Goal: Information Seeking & Learning: Learn about a topic

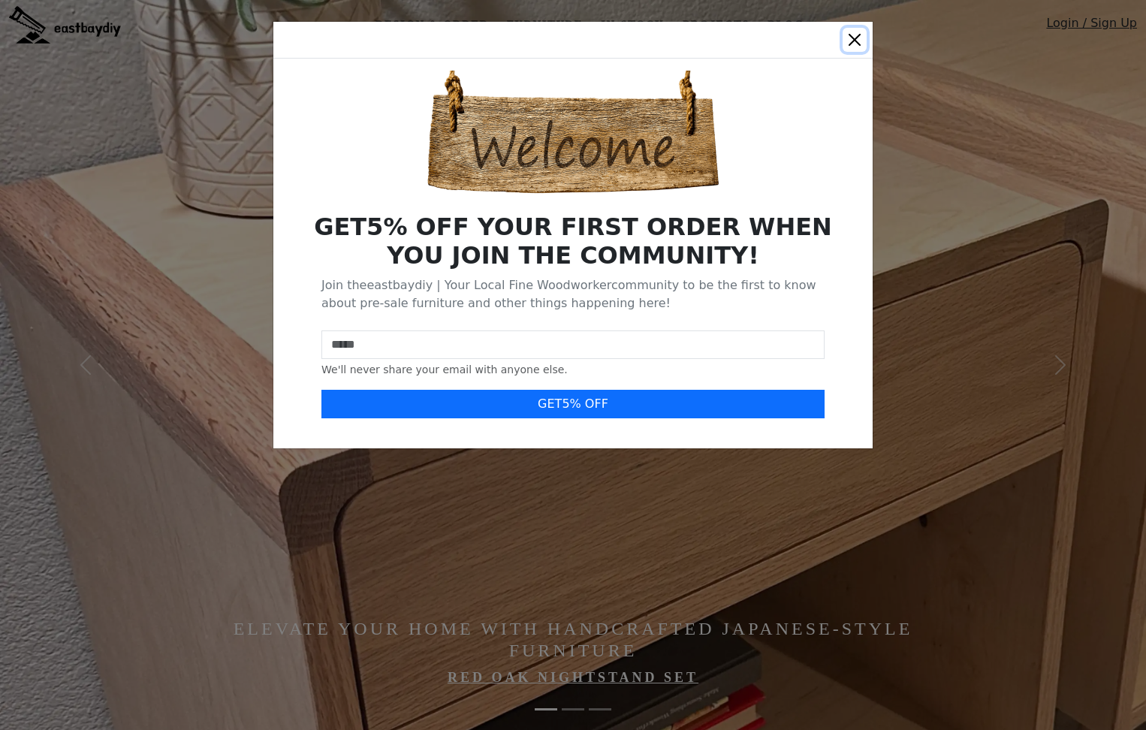
click at [856, 35] on button "Close" at bounding box center [855, 40] width 24 height 24
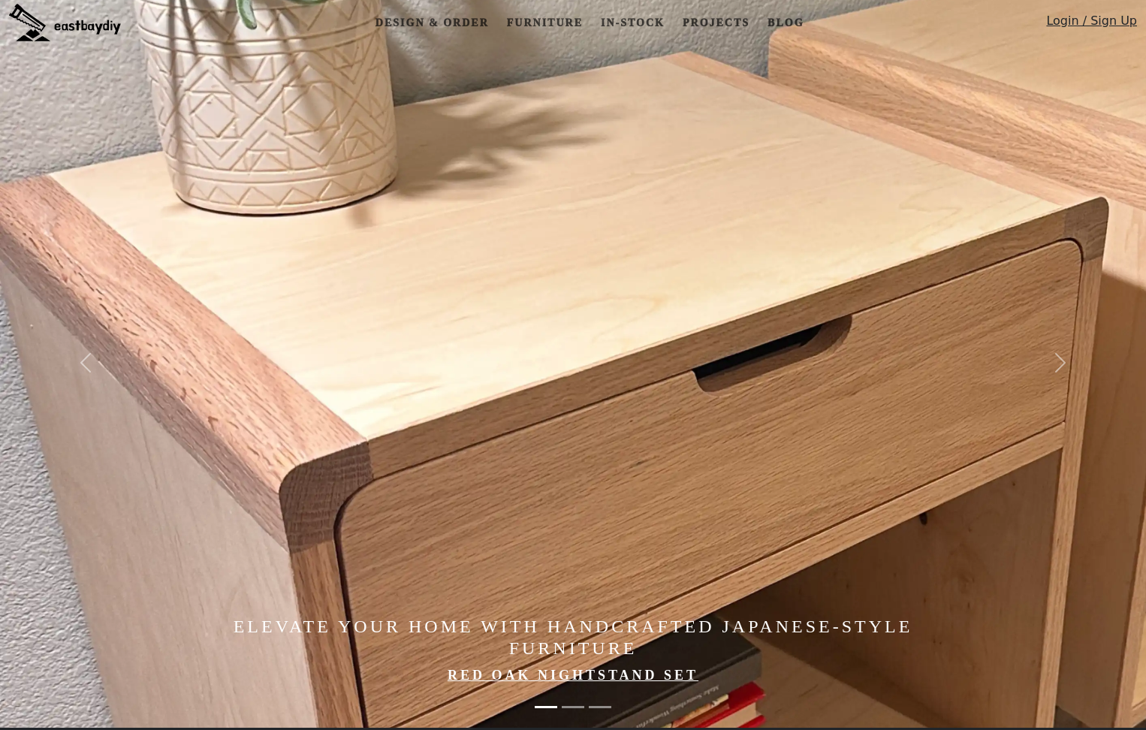
scroll to position [3, 0]
click at [538, 24] on link "Furniture" at bounding box center [545, 22] width 88 height 28
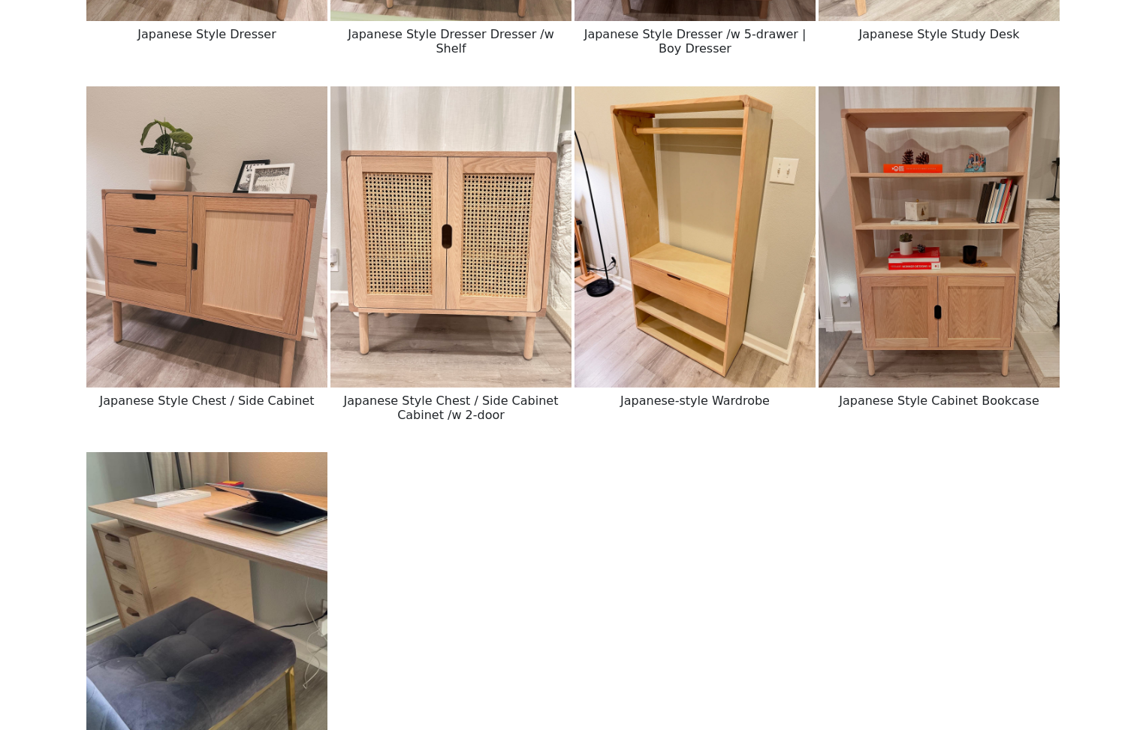
scroll to position [2259, 0]
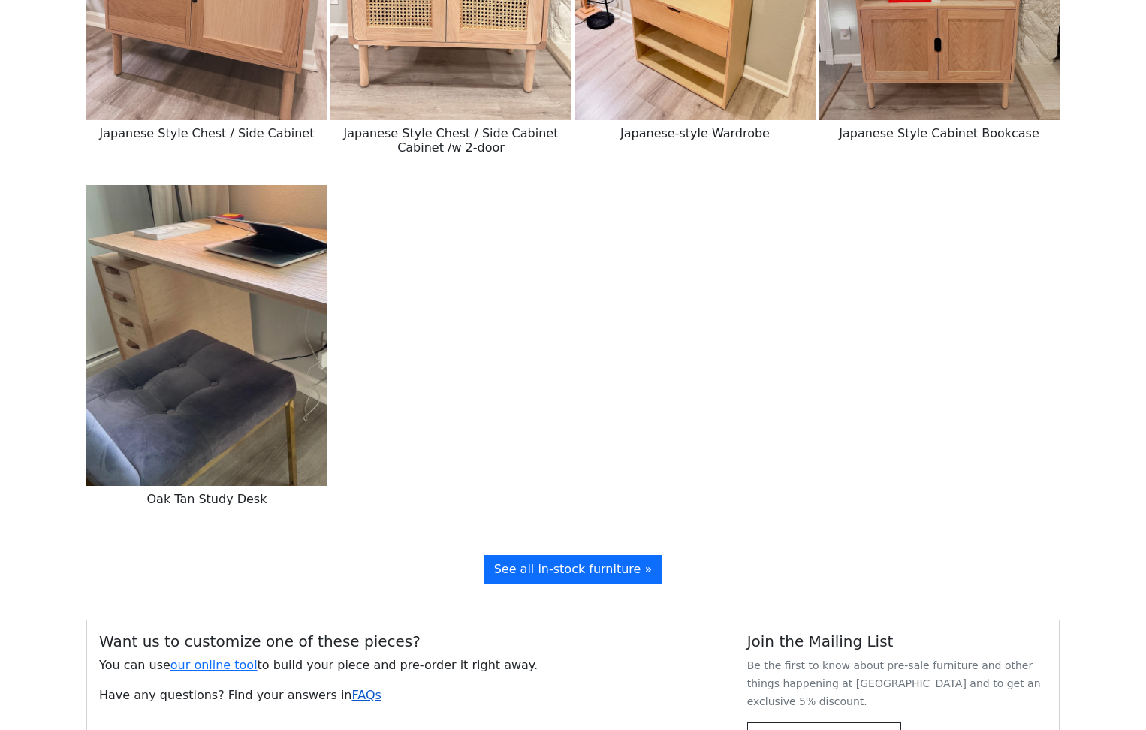
click at [352, 688] on link "FAQs" at bounding box center [366, 695] width 29 height 14
click at [352, 689] on link "FAQs" at bounding box center [366, 696] width 29 height 14
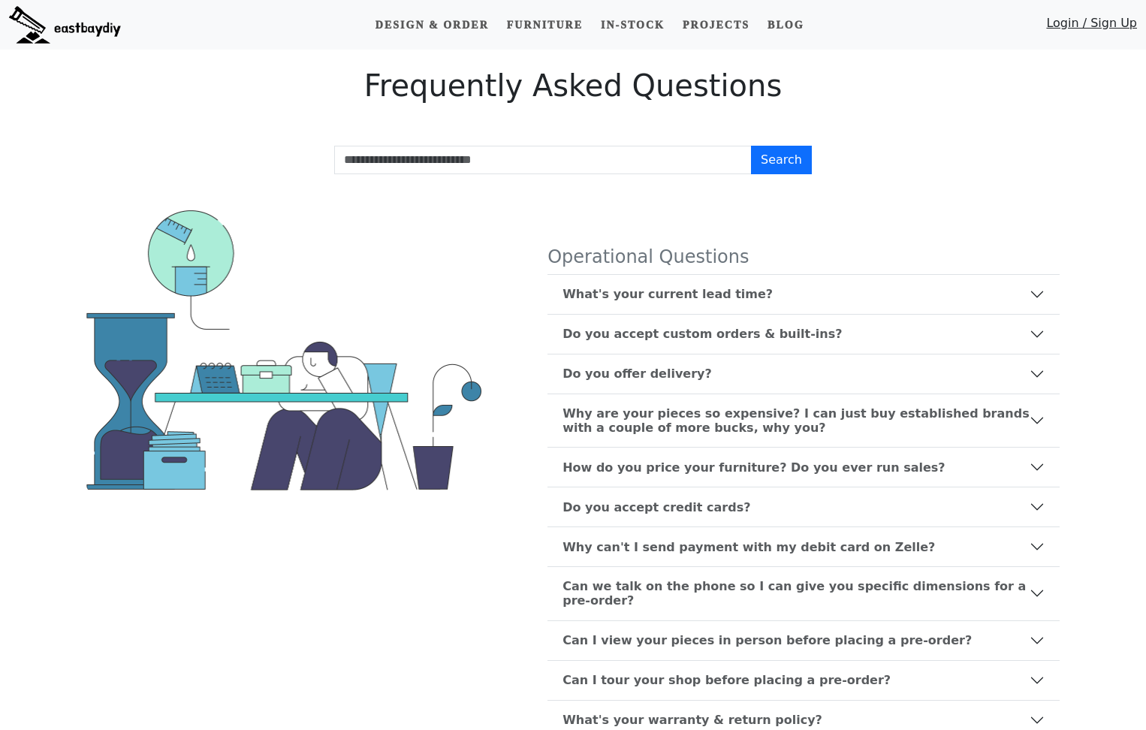
click at [745, 255] on h4 "Operational Questions" at bounding box center [804, 257] width 512 height 22
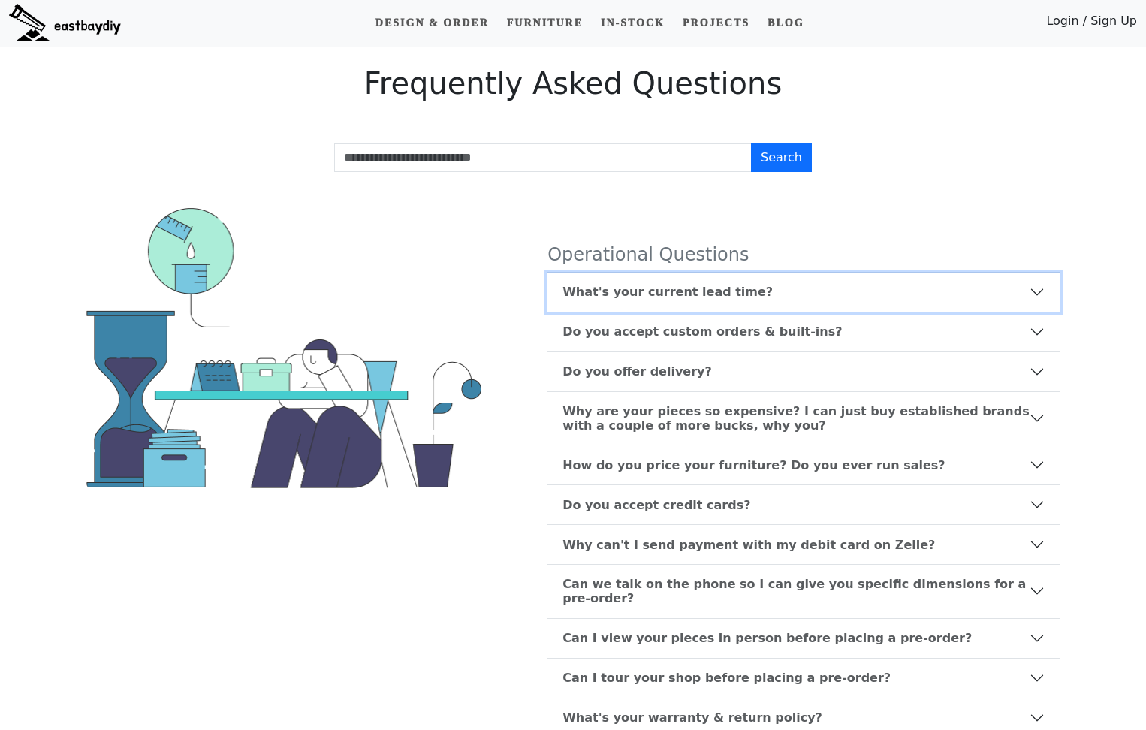
scroll to position [3, 0]
click at [746, 274] on button "What's your current lead time?" at bounding box center [804, 291] width 512 height 39
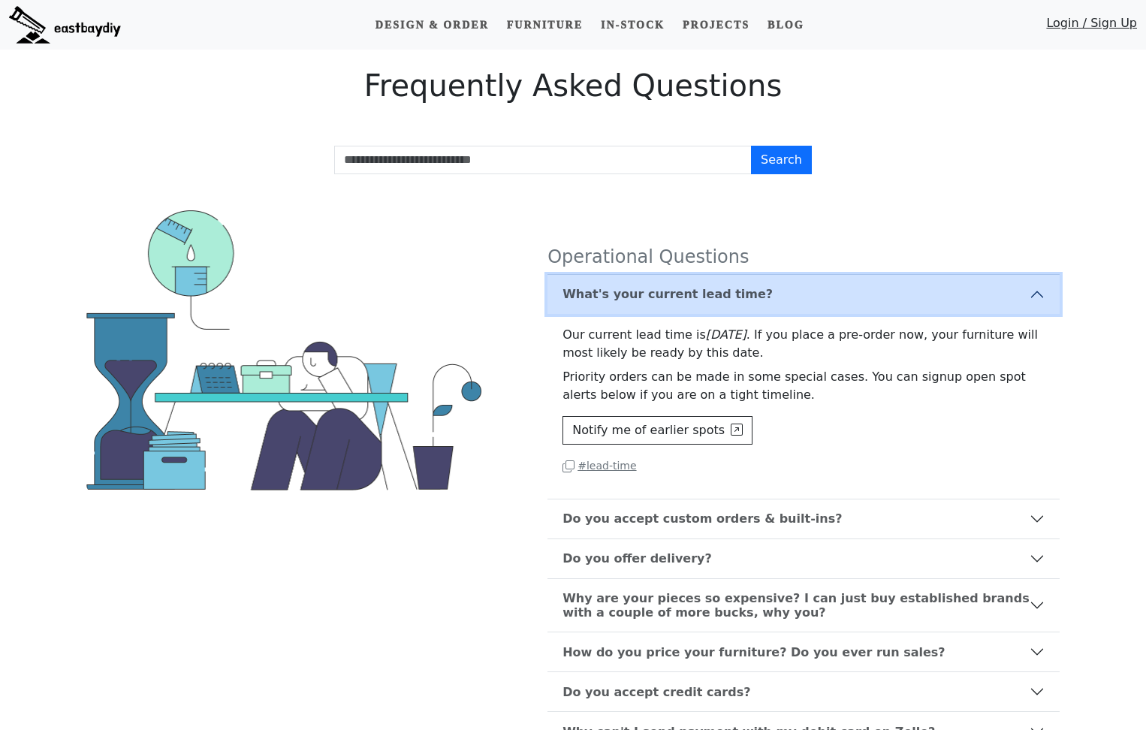
scroll to position [0, 0]
click at [747, 289] on button "What's your current lead time?" at bounding box center [804, 294] width 512 height 39
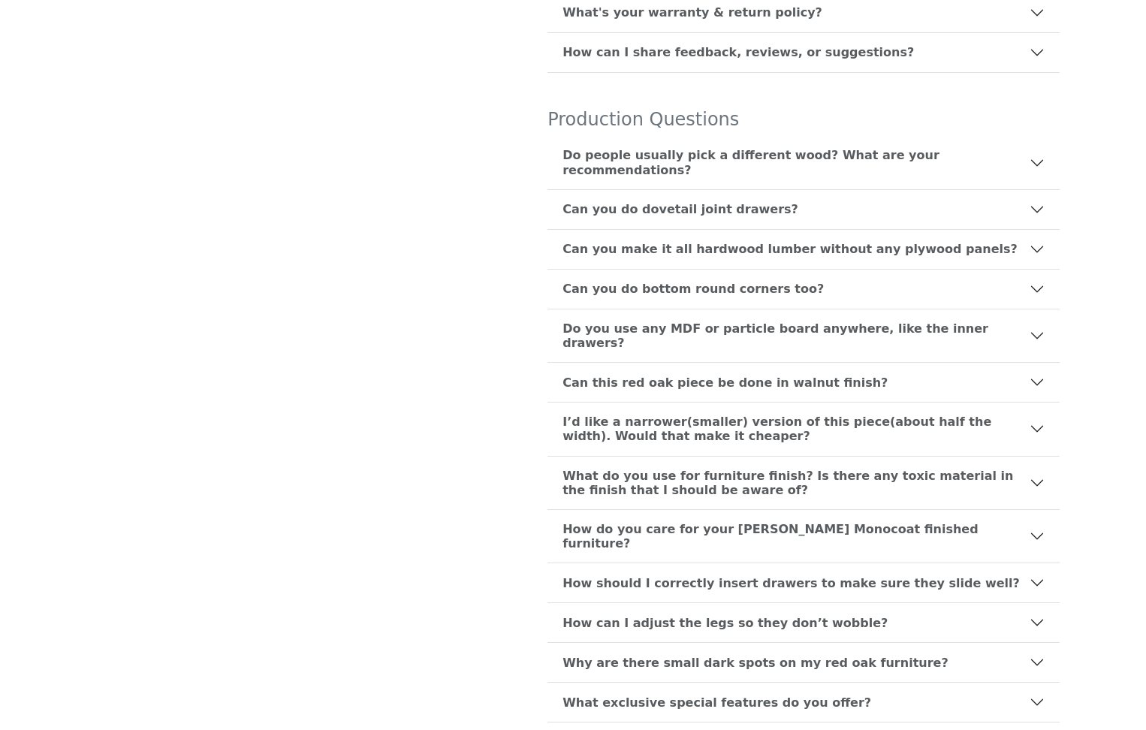
scroll to position [762, 0]
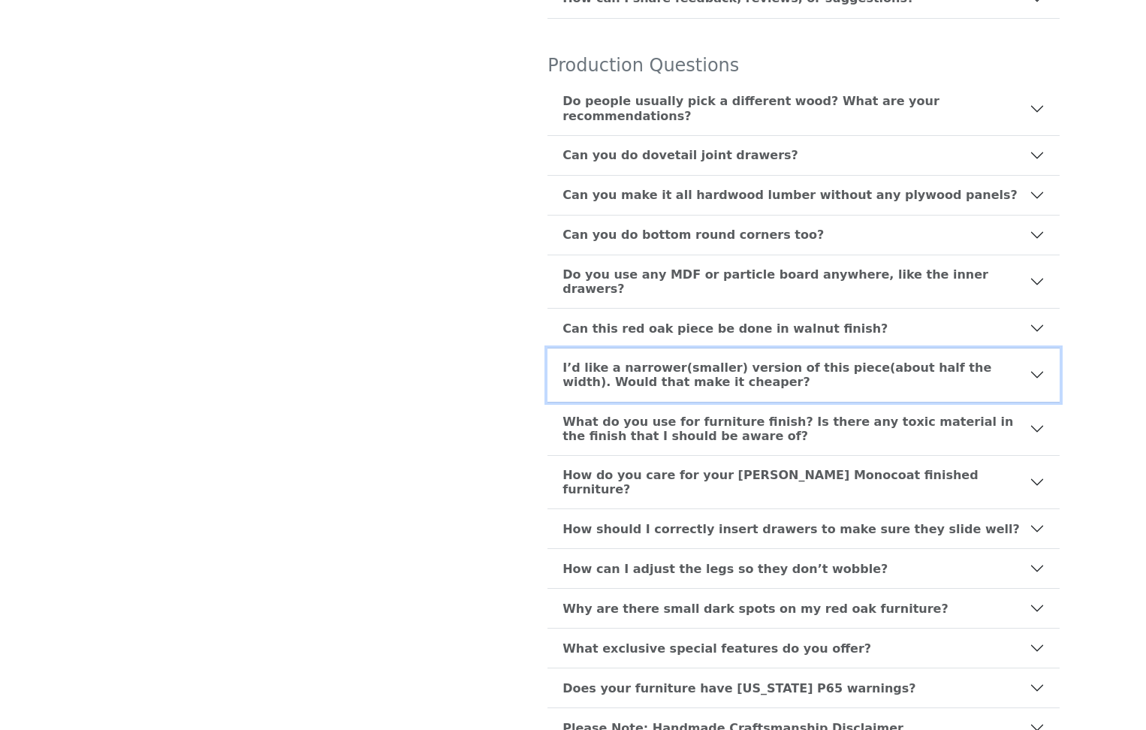
click at [803, 361] on b "I’d like a narrower(smaller) version of this piece(about half the width). Would…" at bounding box center [796, 375] width 467 height 29
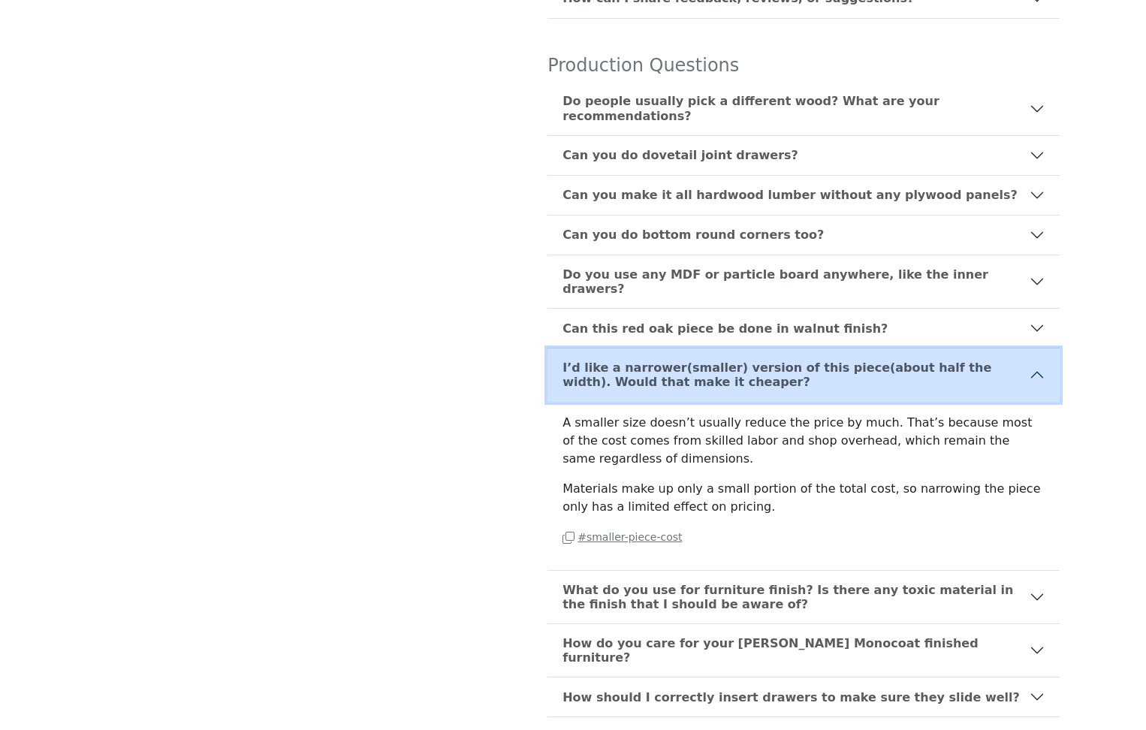
click at [804, 352] on button "I’d like a narrower(smaller) version of this piece(about half the width). Would…" at bounding box center [804, 375] width 512 height 53
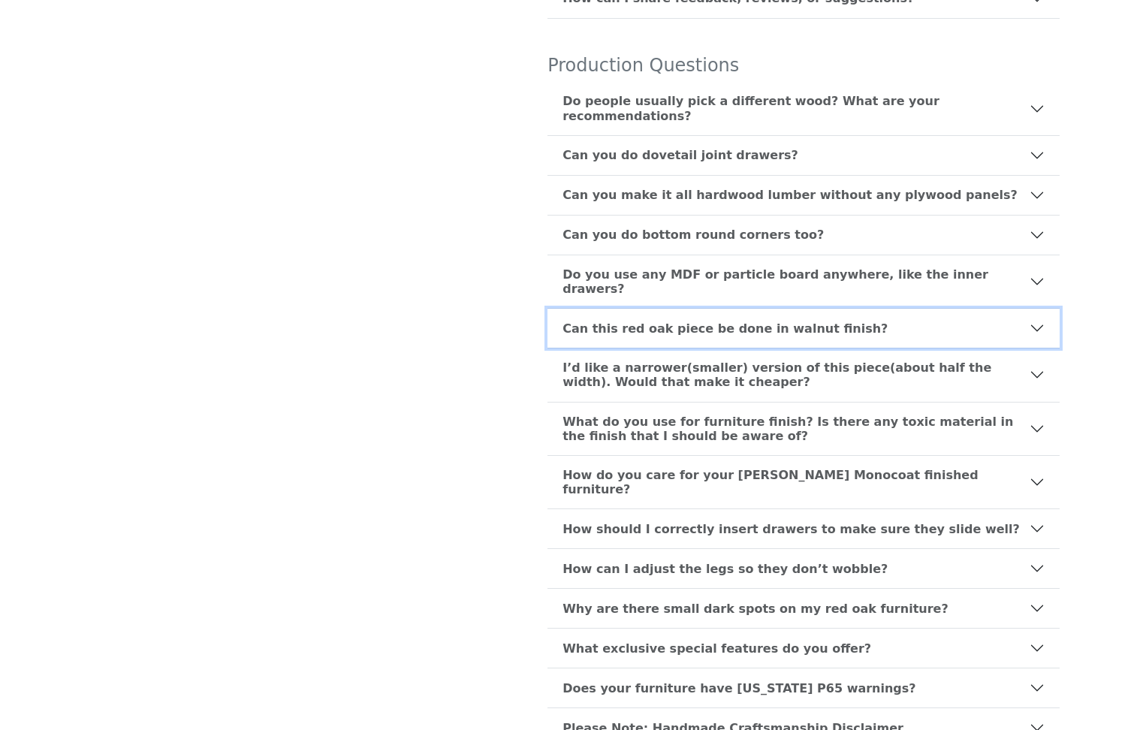
click at [822, 321] on b "Can this red oak piece be done in walnut finish?" at bounding box center [725, 328] width 325 height 14
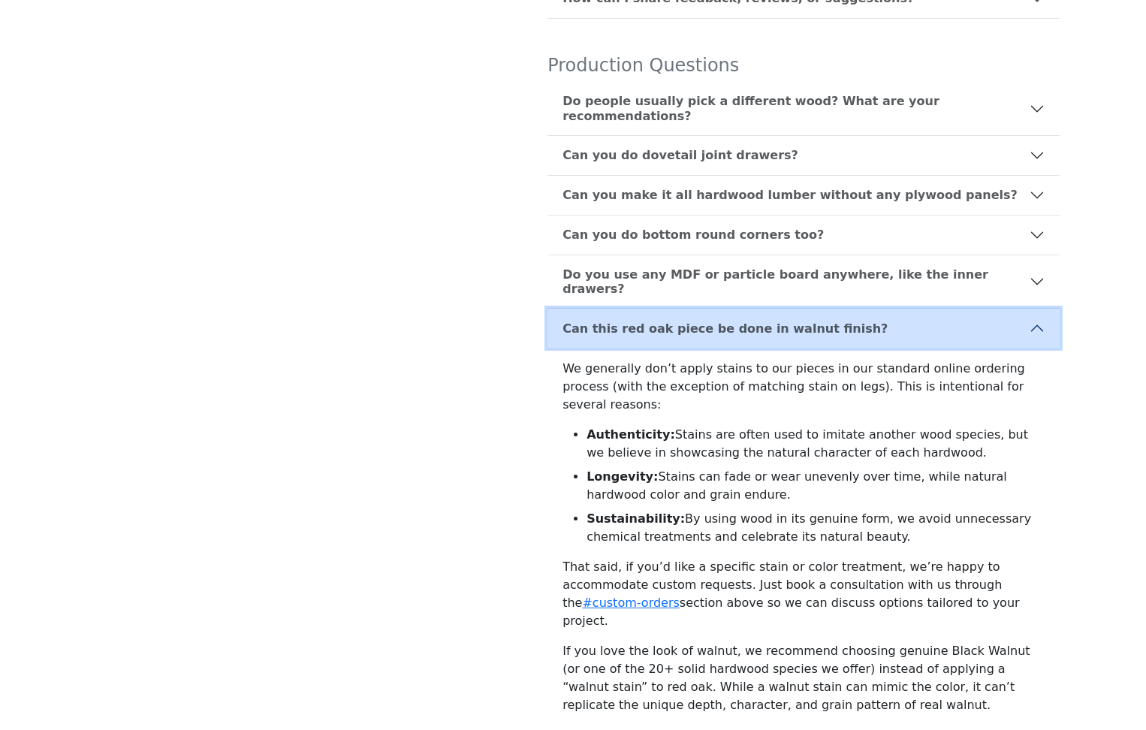
click at [822, 321] on b "Can this red oak piece be done in walnut finish?" at bounding box center [725, 328] width 325 height 14
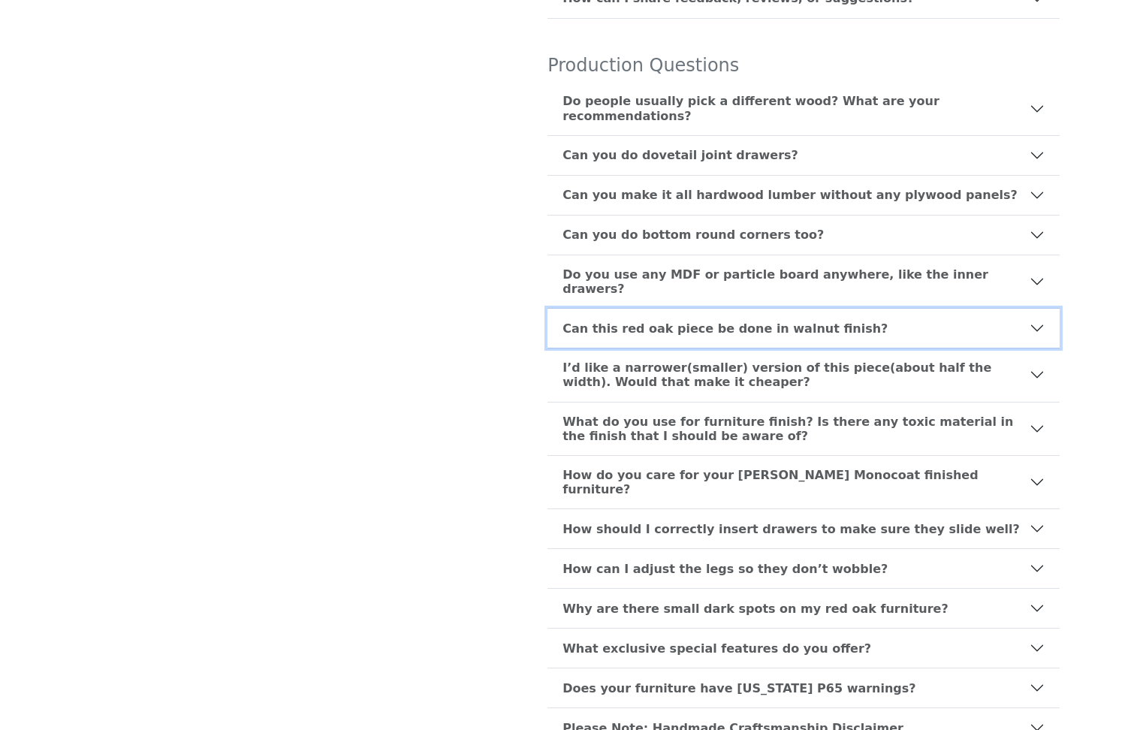
scroll to position [759, 0]
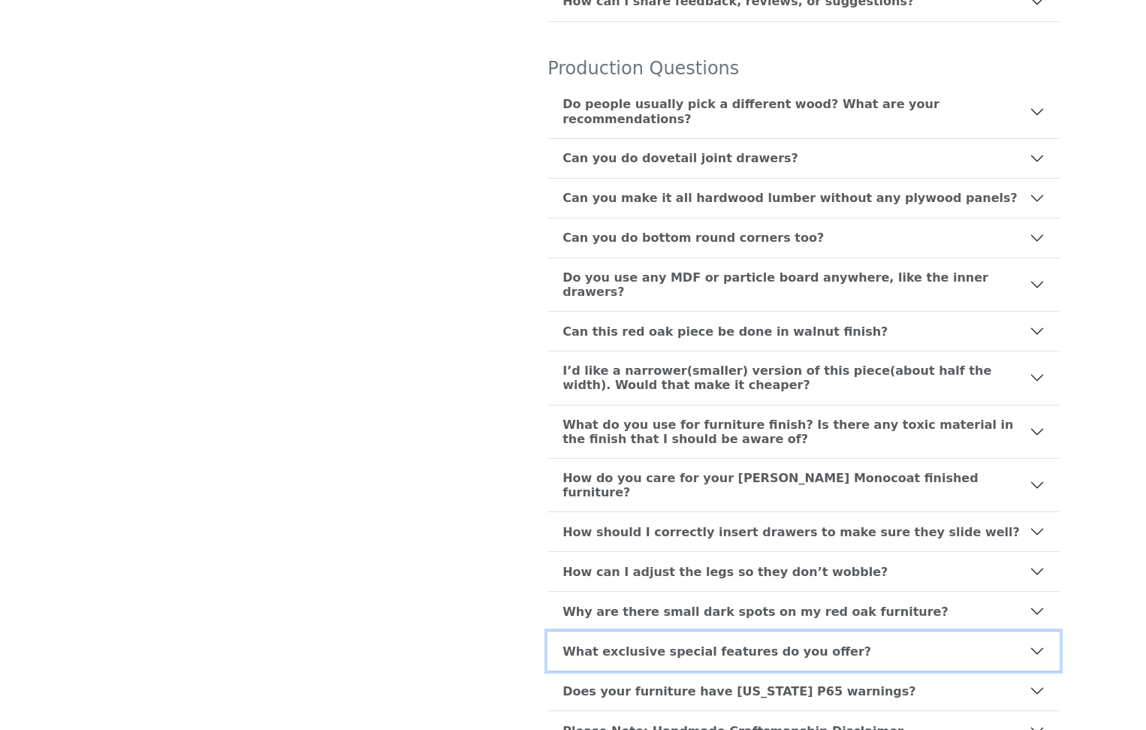
click at [827, 632] on button "What exclusive special features do you offer?" at bounding box center [804, 651] width 512 height 39
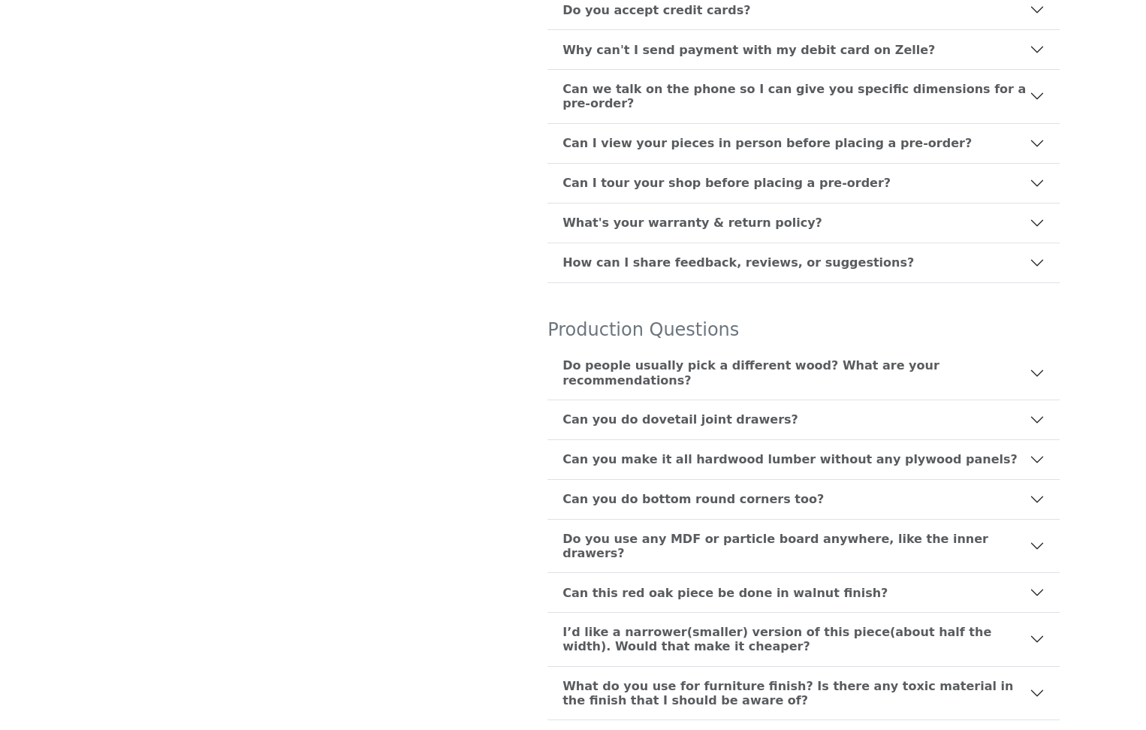
scroll to position [0, 0]
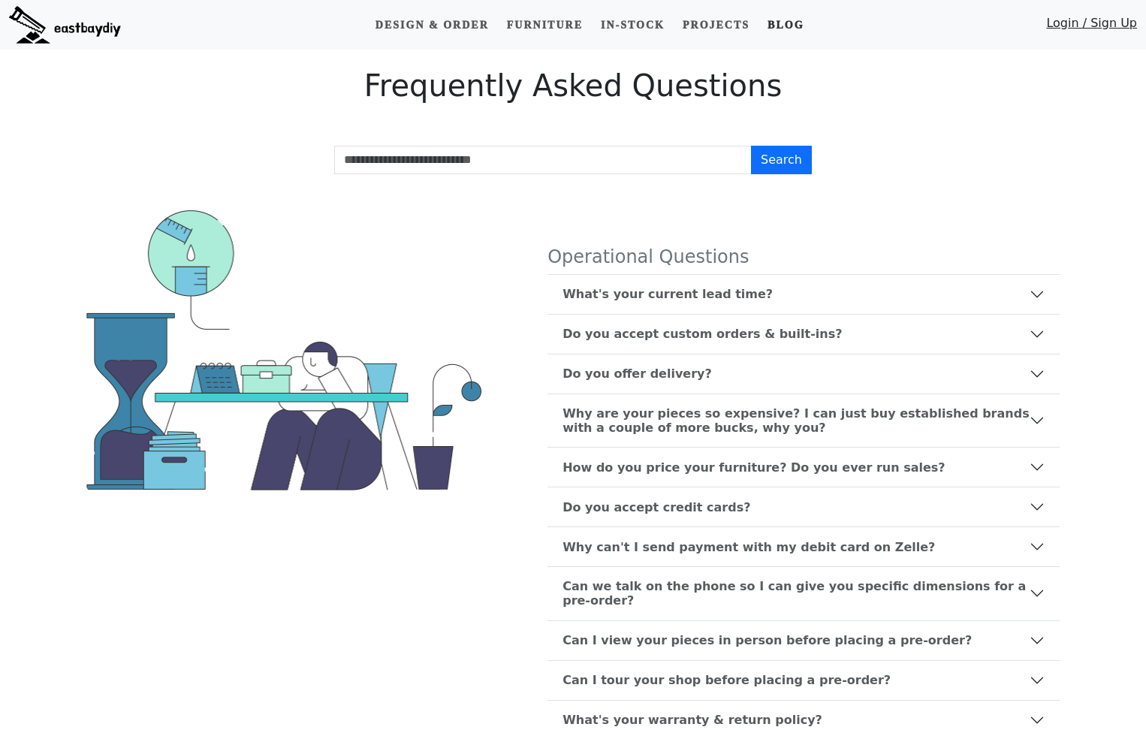
click at [786, 23] on link "Blog" at bounding box center [786, 25] width 48 height 28
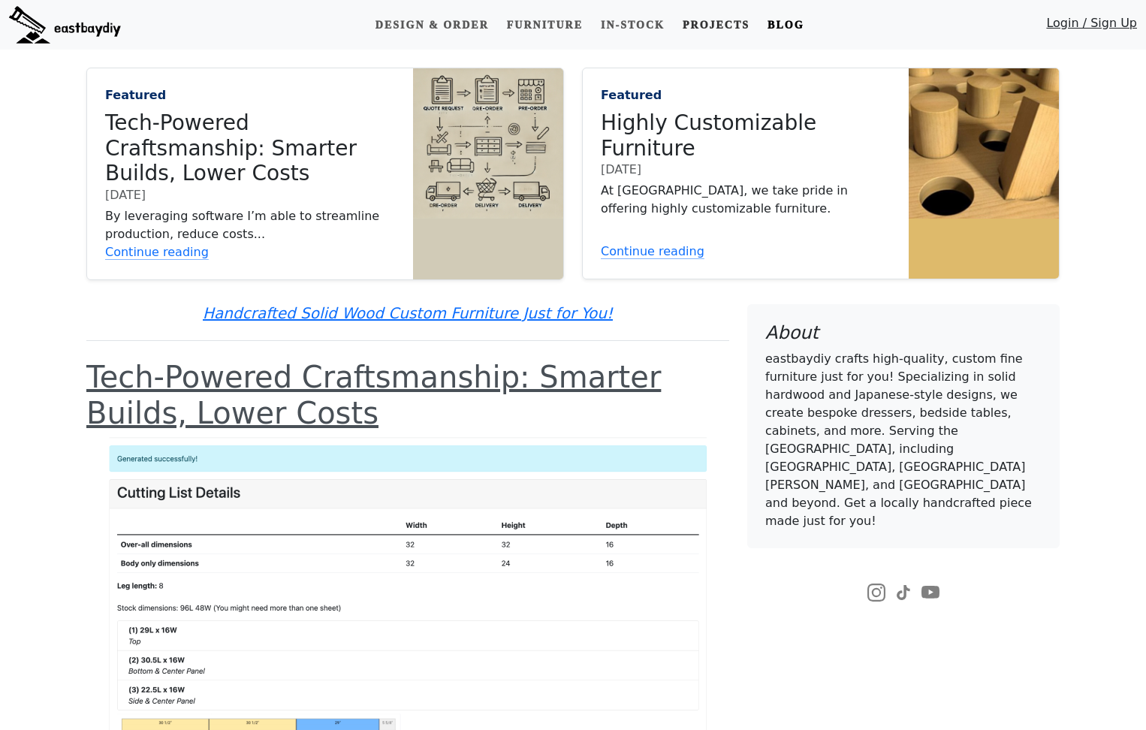
click at [720, 29] on link "Projects" at bounding box center [716, 25] width 79 height 28
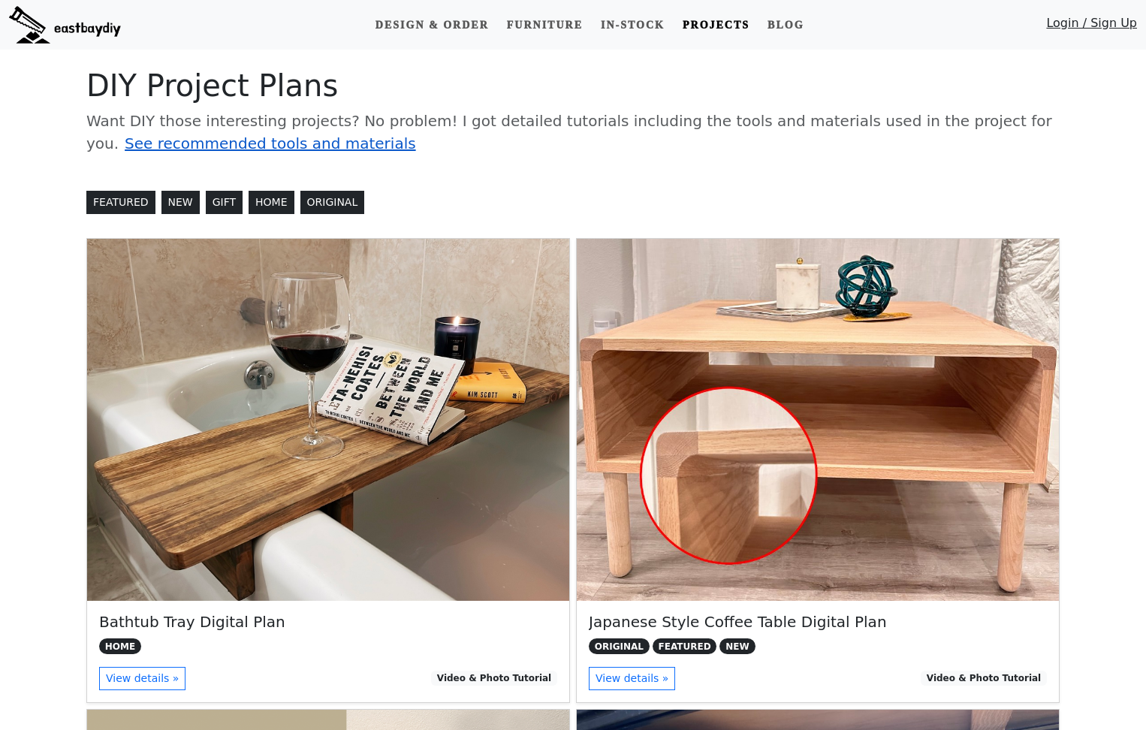
click at [290, 139] on link "See recommended tools and materials" at bounding box center [270, 143] width 291 height 18
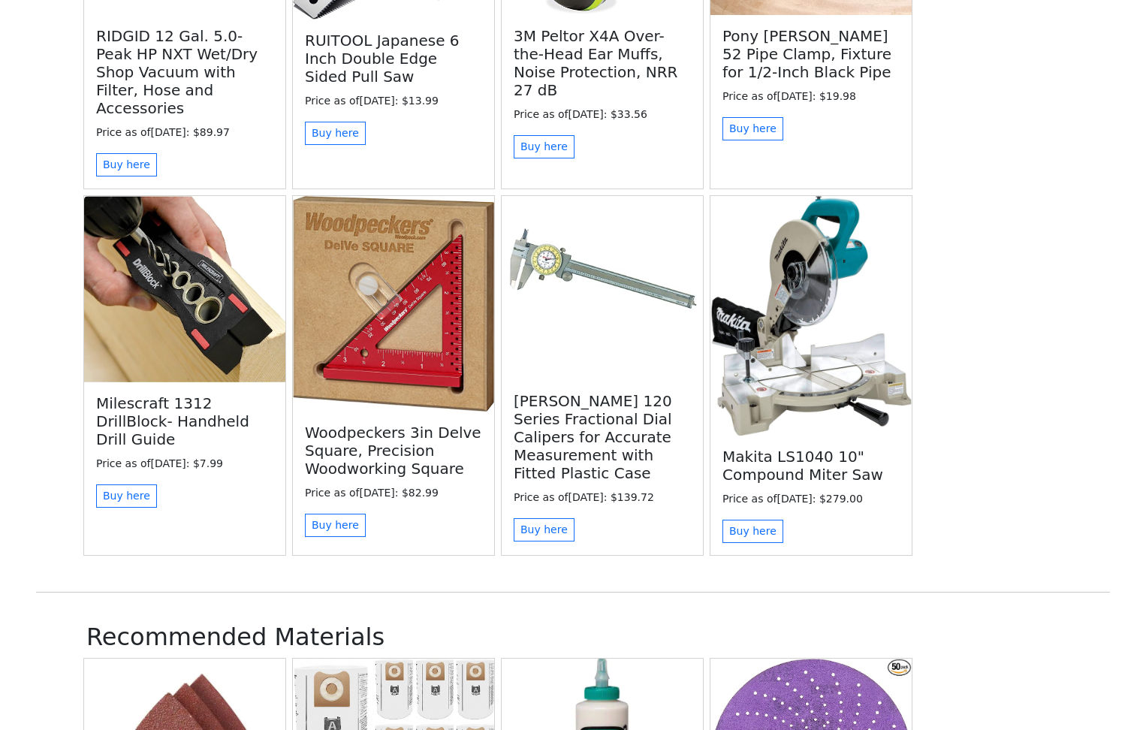
scroll to position [2992, 0]
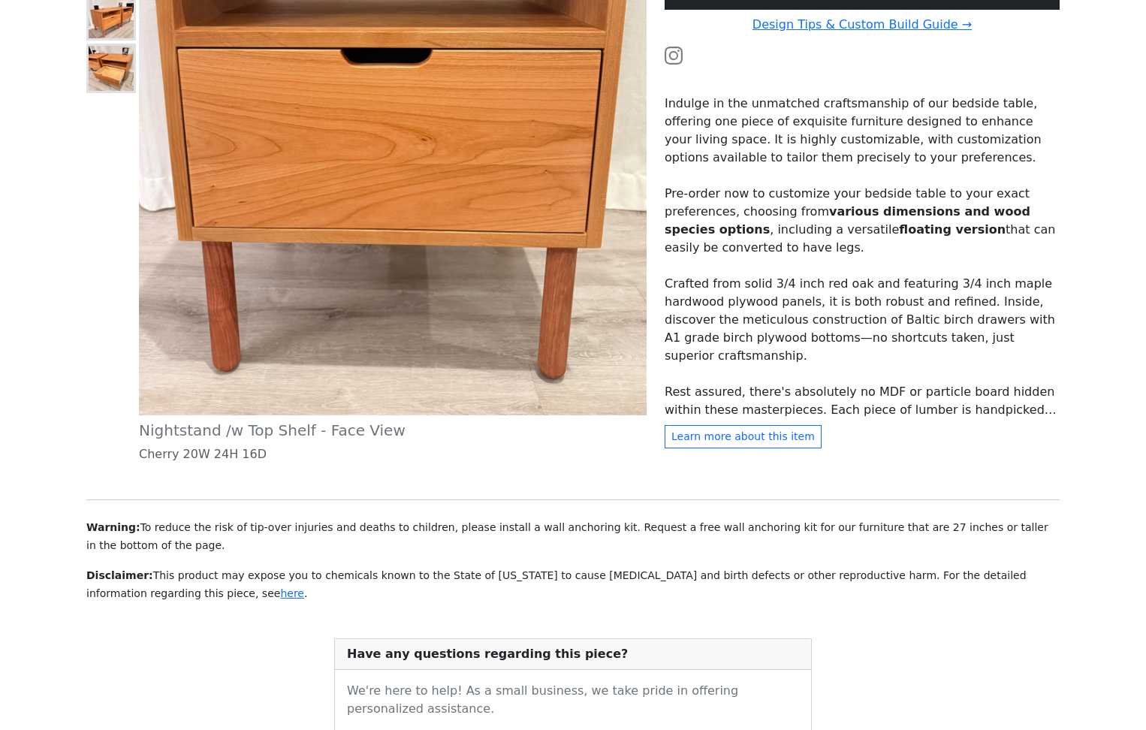
scroll to position [398, 0]
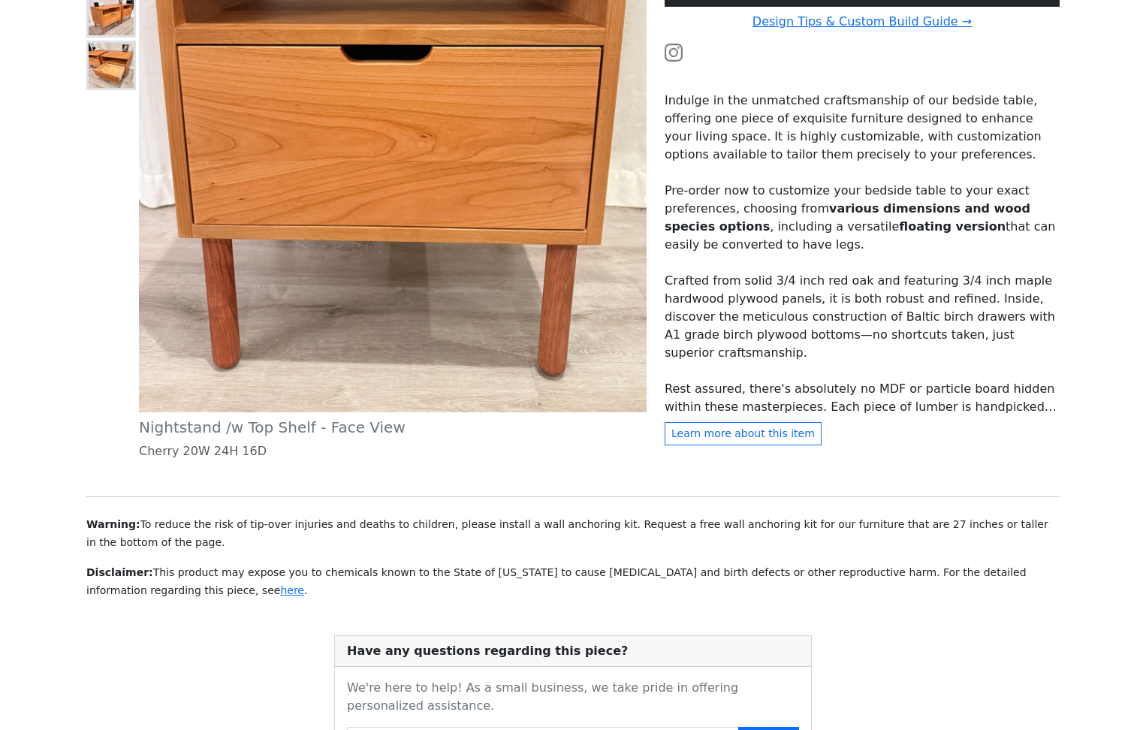
drag, startPoint x: 943, startPoint y: 416, endPoint x: 916, endPoint y: 8, distance: 409.5
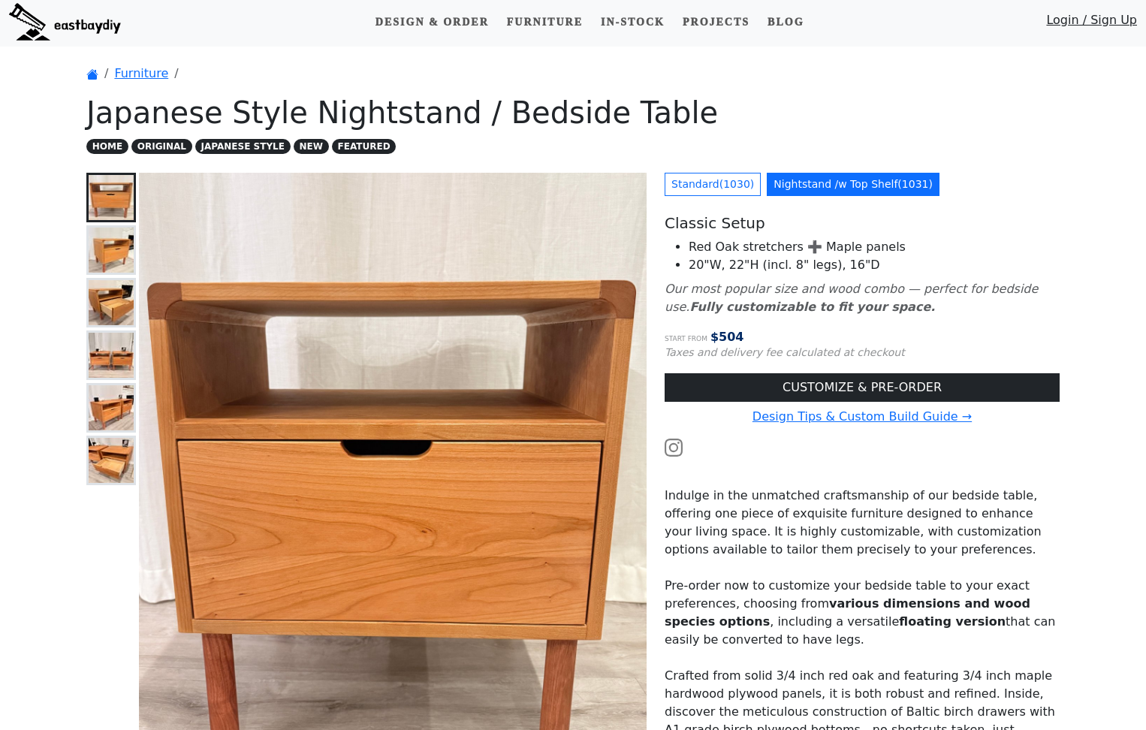
scroll to position [0, 0]
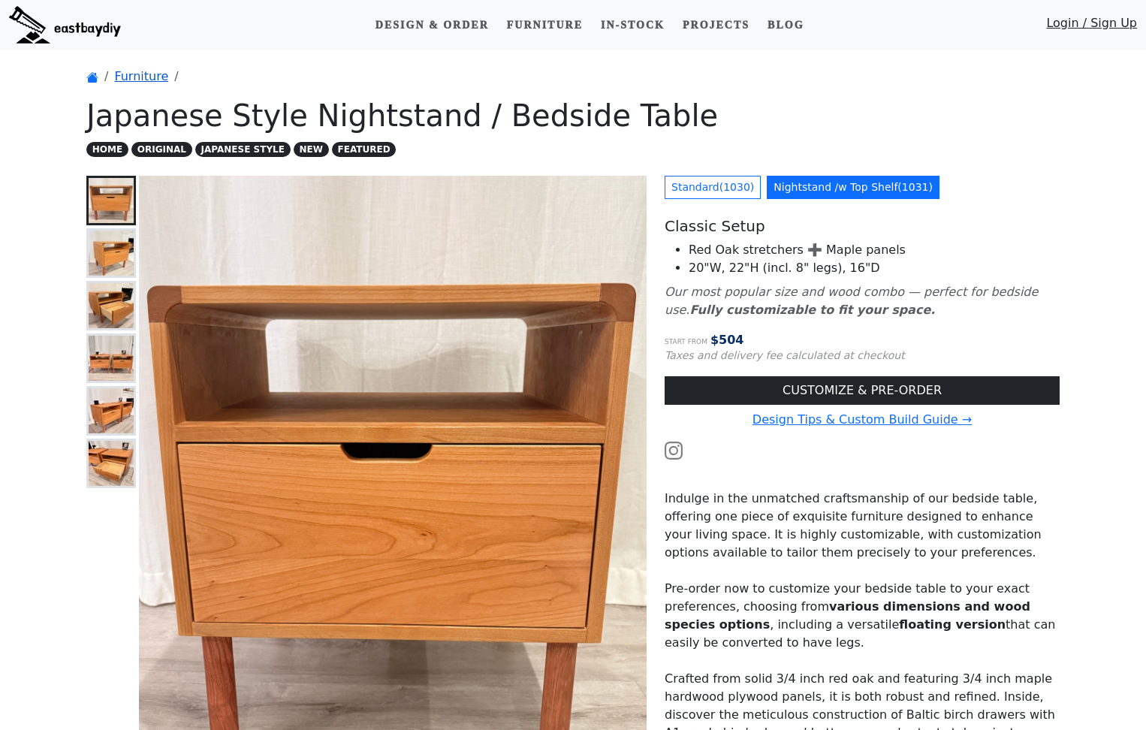
click at [148, 78] on link "Furniture" at bounding box center [141, 76] width 54 height 14
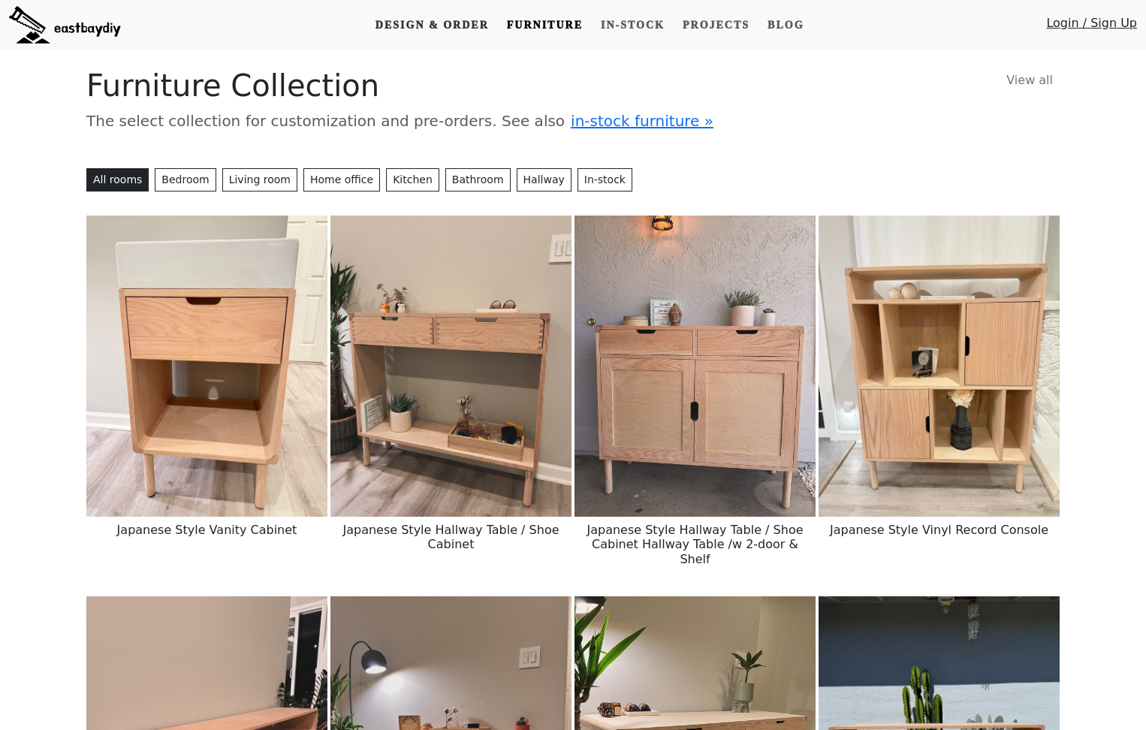
click at [475, 31] on link "Design & Order" at bounding box center [432, 25] width 125 height 28
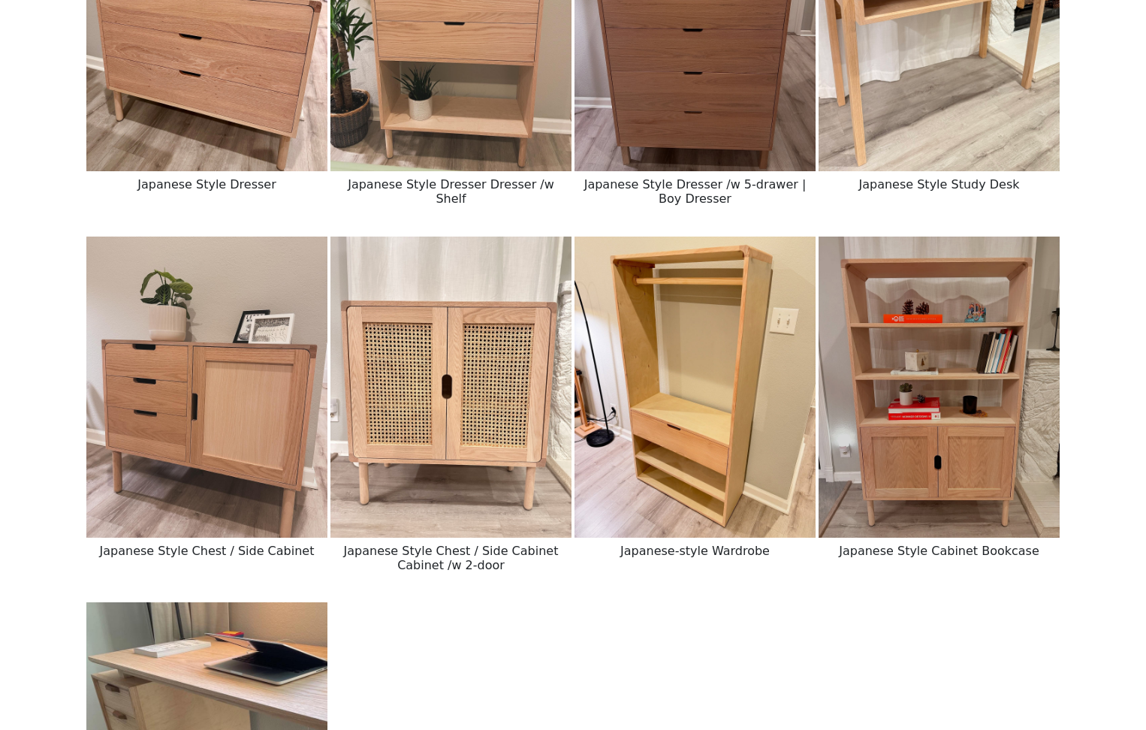
scroll to position [1811, 0]
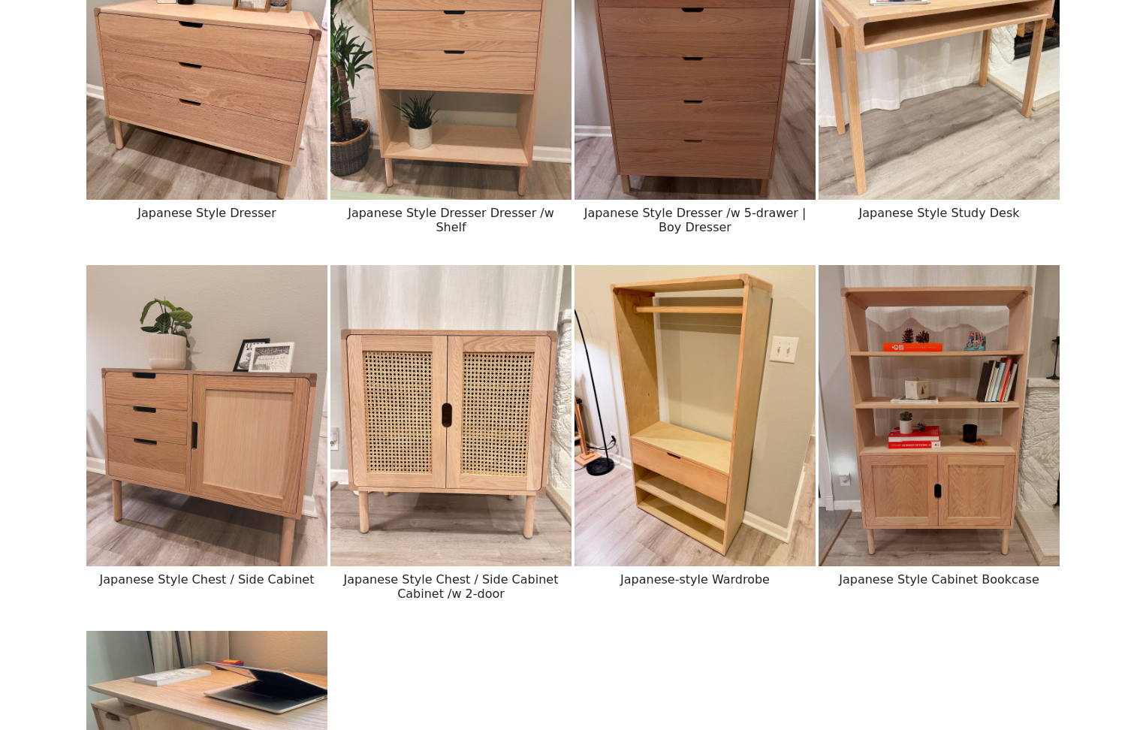
click at [733, 336] on img at bounding box center [695, 415] width 241 height 301
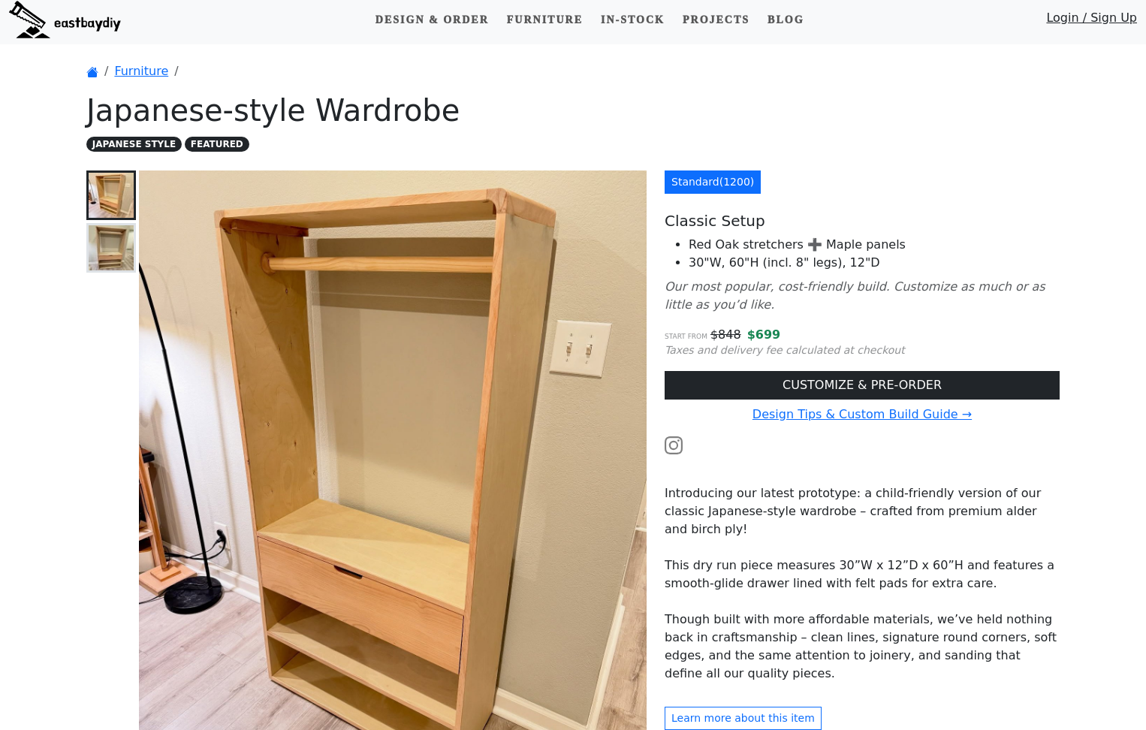
scroll to position [6, 0]
click at [109, 241] on img at bounding box center [111, 247] width 45 height 45
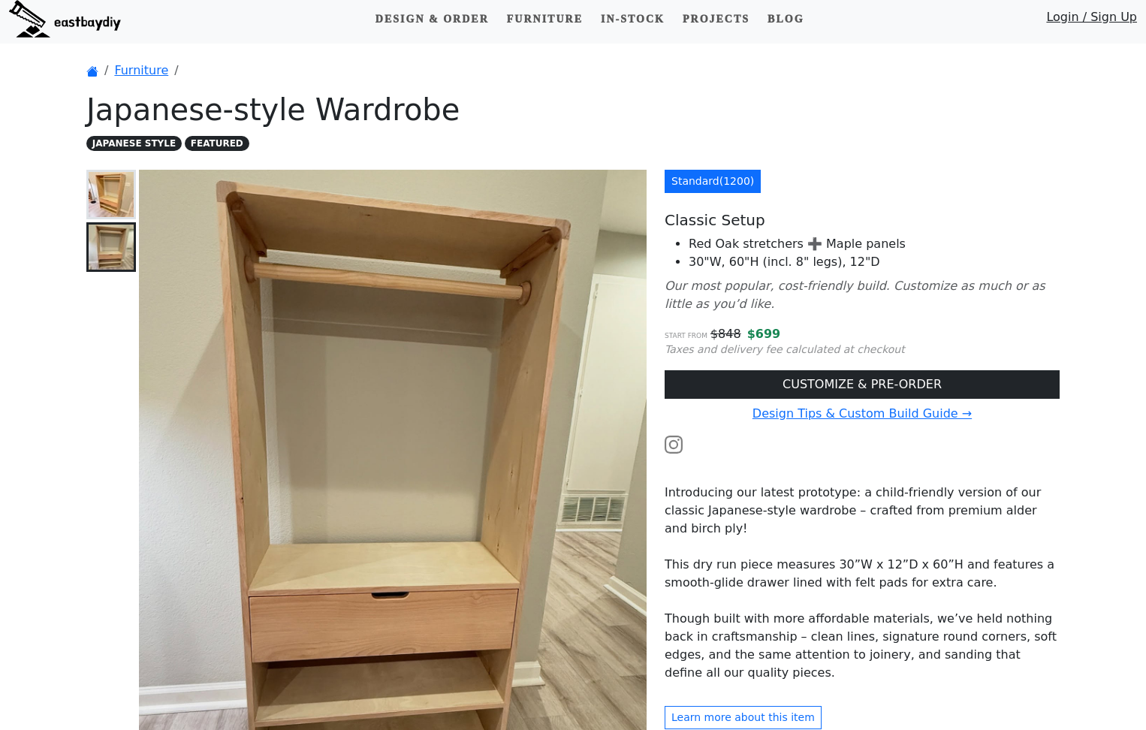
click at [112, 186] on img at bounding box center [111, 194] width 45 height 45
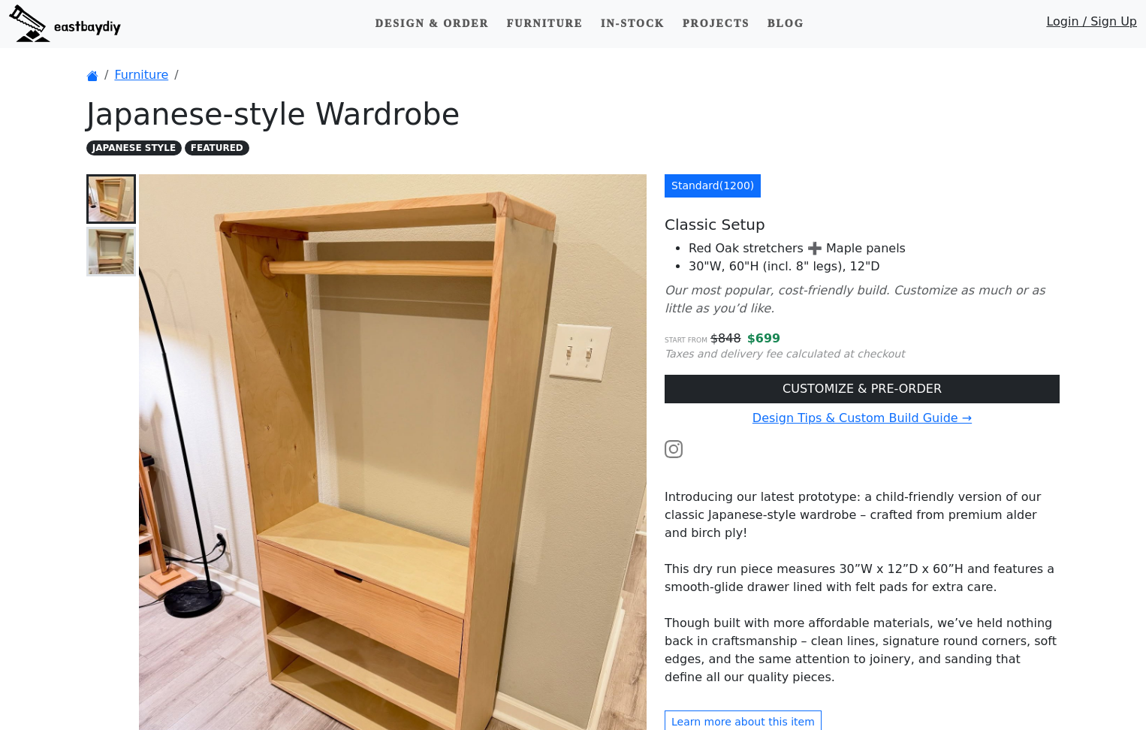
scroll to position [0, 0]
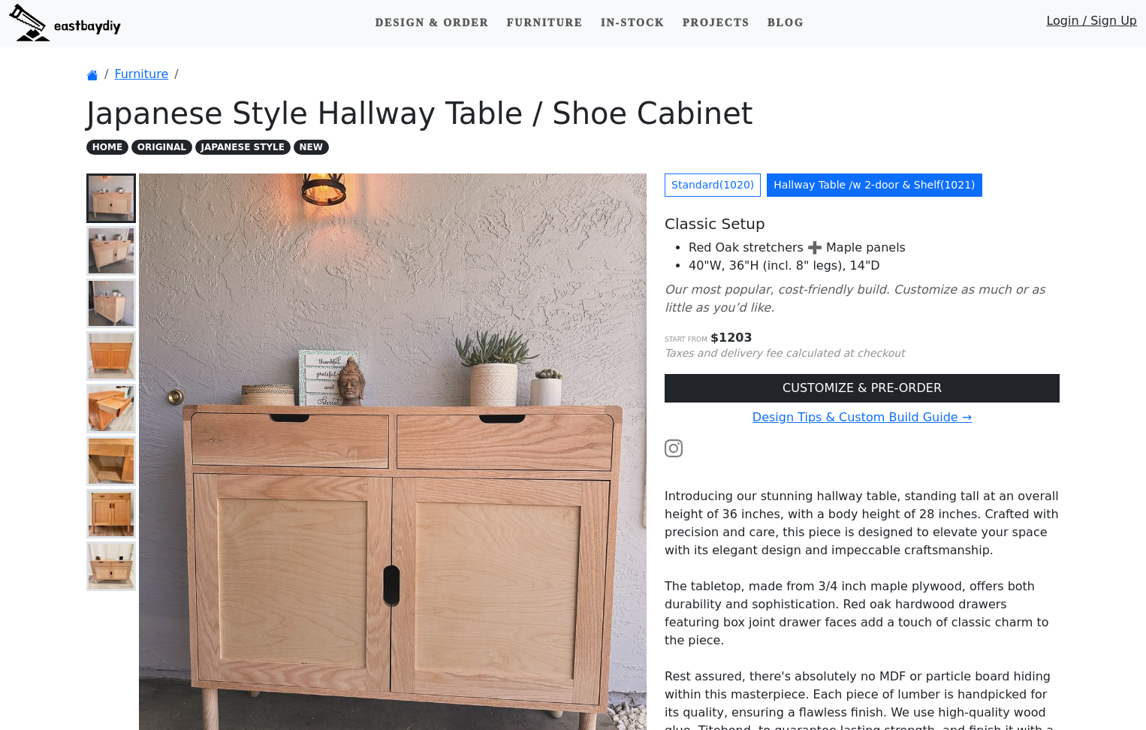
scroll to position [3, 0]
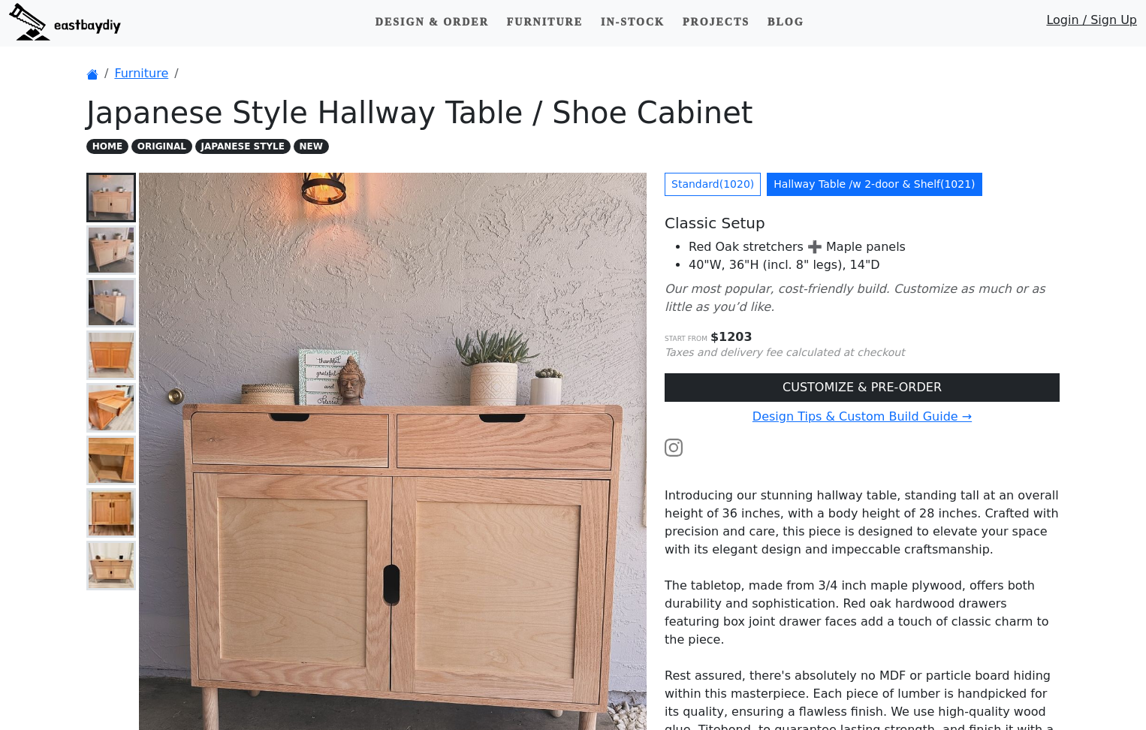
click at [122, 246] on img at bounding box center [111, 250] width 45 height 45
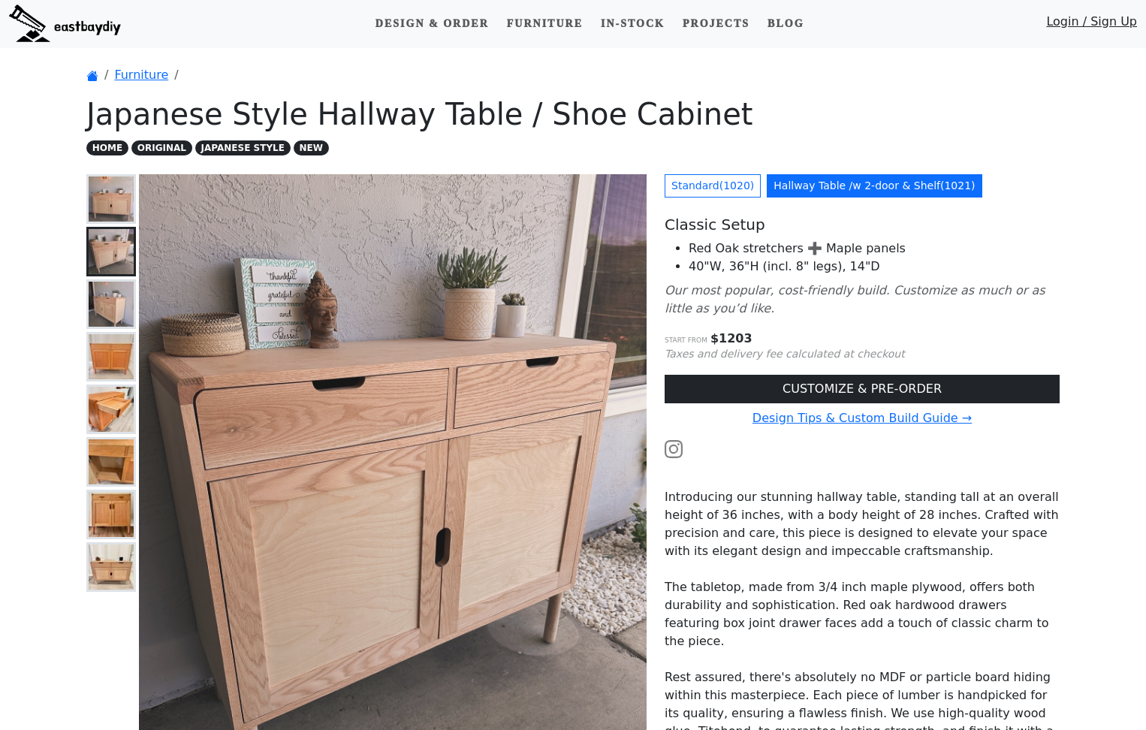
scroll to position [0, 0]
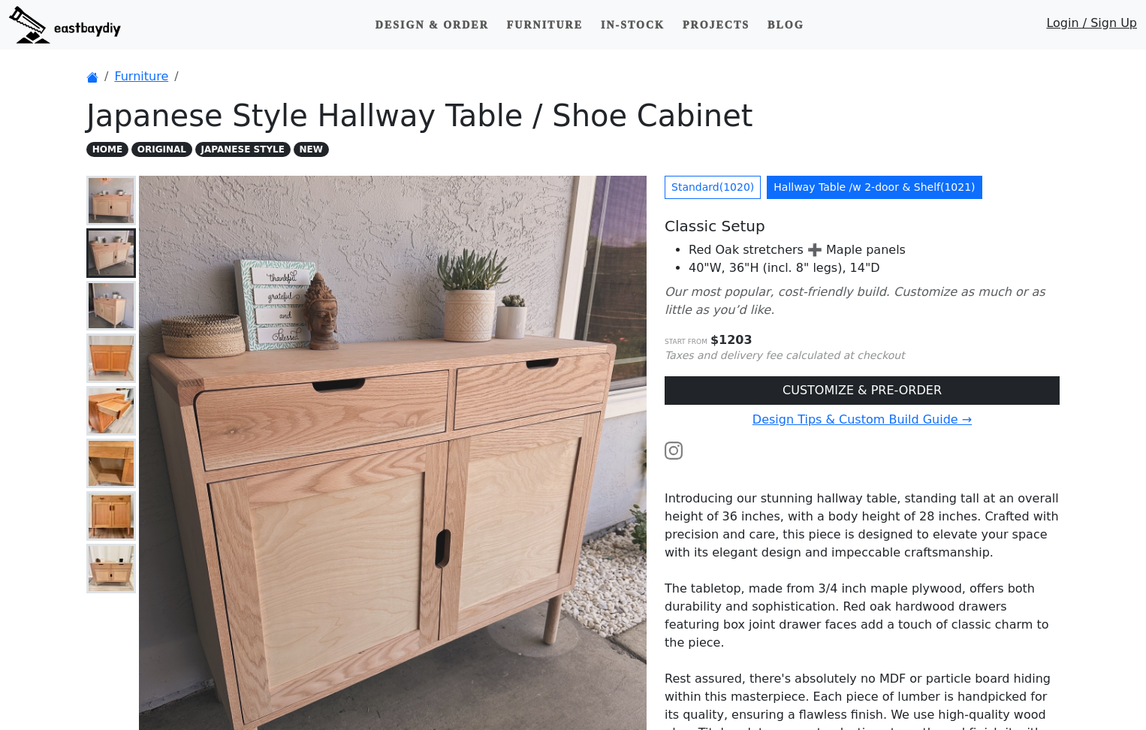
click at [115, 295] on img at bounding box center [111, 305] width 45 height 45
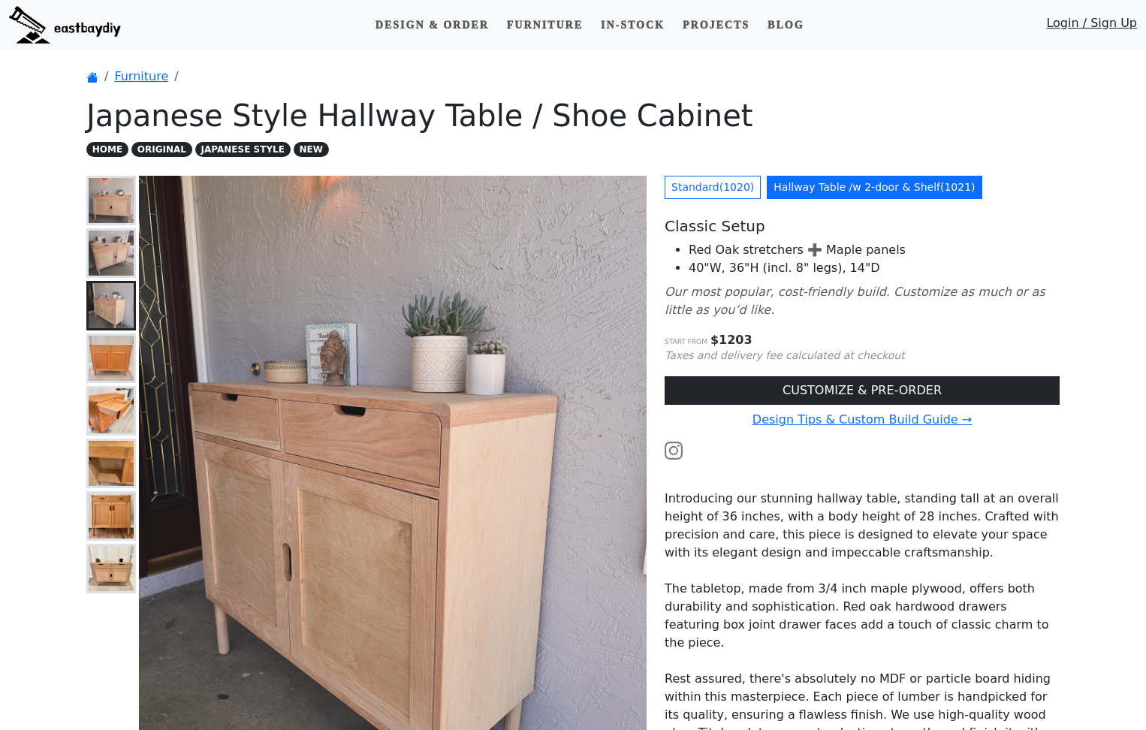
click at [115, 343] on img at bounding box center [111, 358] width 45 height 45
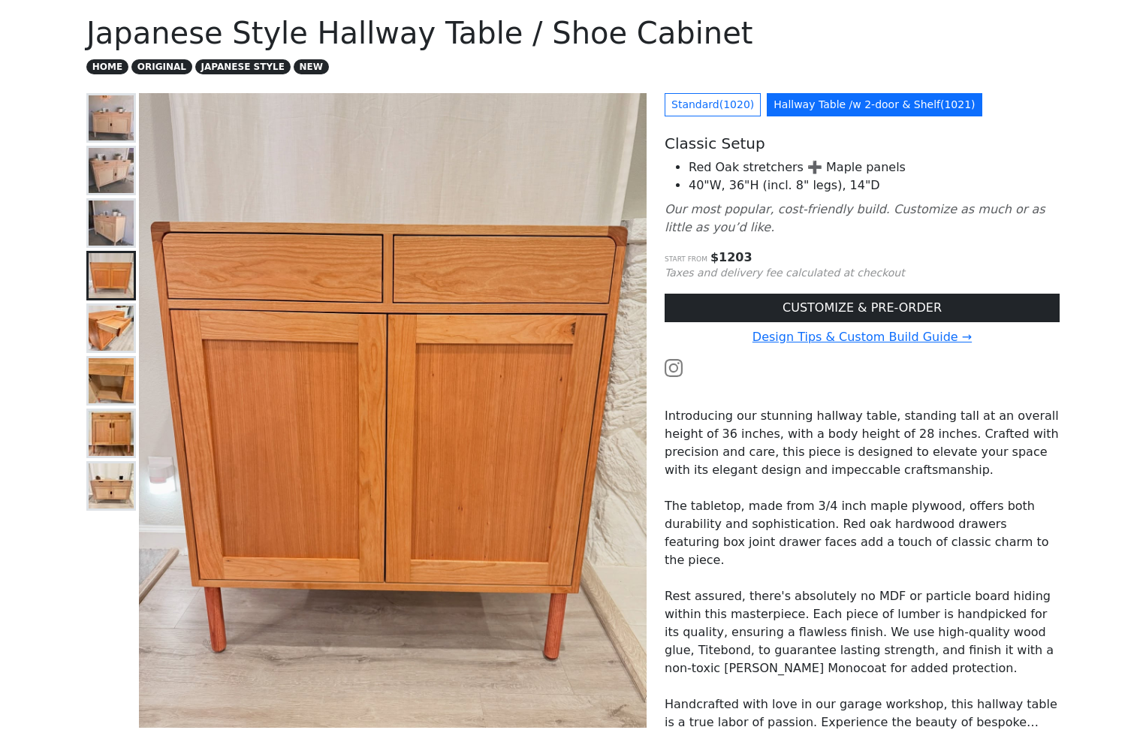
scroll to position [98, 0]
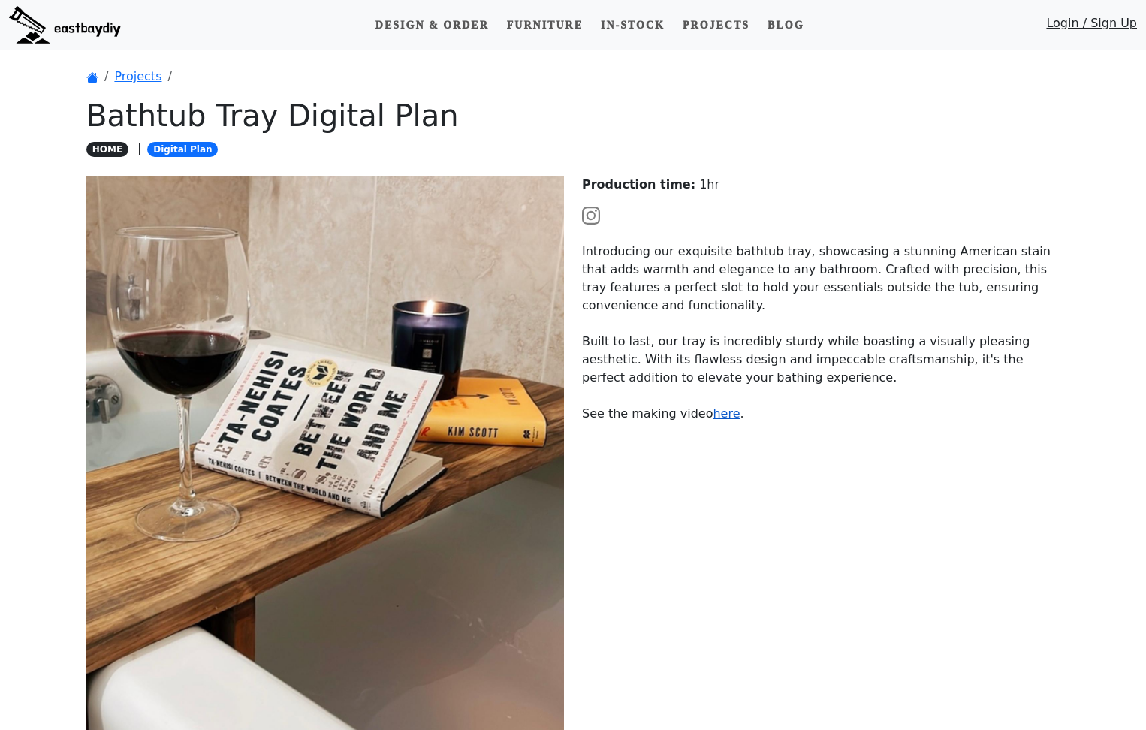
click at [720, 415] on link "here" at bounding box center [726, 413] width 27 height 14
